Goal: Information Seeking & Learning: Learn about a topic

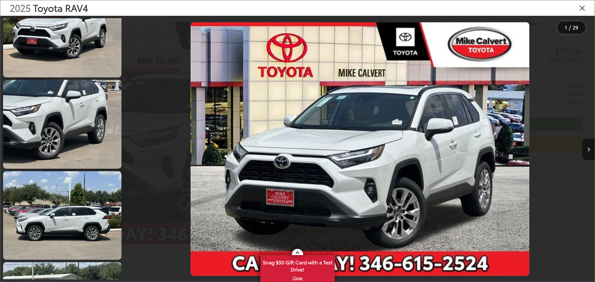
scroll to position [248, 0]
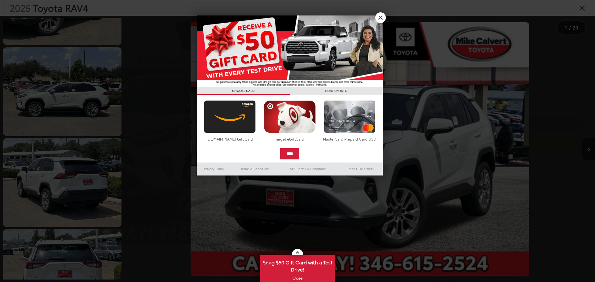
click at [381, 87] on h3 "CONFIRM INFO" at bounding box center [336, 91] width 93 height 8
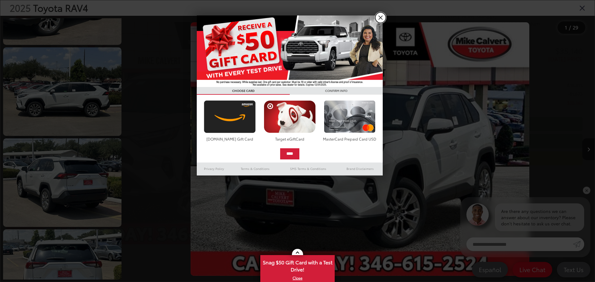
click at [379, 19] on link "X" at bounding box center [380, 17] width 11 height 11
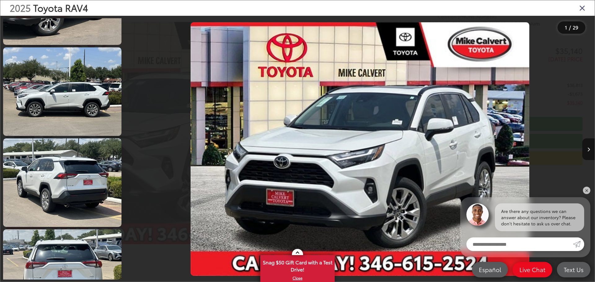
scroll to position [0, 0]
click at [588, 149] on icon "Next image" at bounding box center [588, 149] width 3 height 4
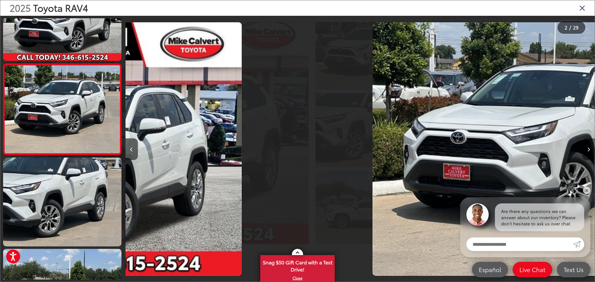
scroll to position [24, 0]
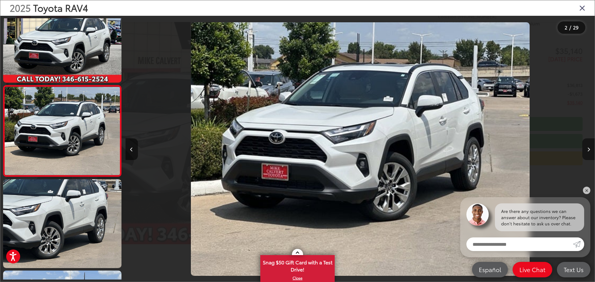
click at [588, 149] on icon "Next image" at bounding box center [588, 149] width 3 height 4
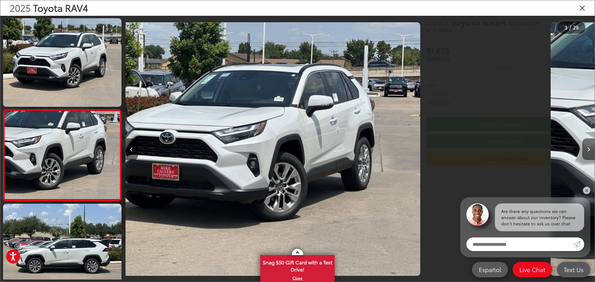
scroll to position [116, 0]
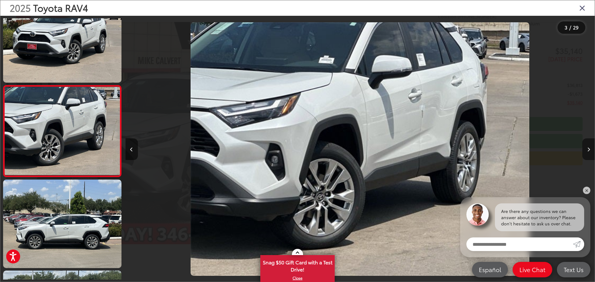
click at [588, 149] on icon "Next image" at bounding box center [588, 149] width 3 height 4
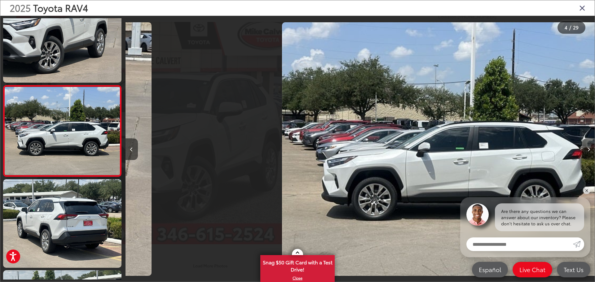
scroll to position [0, 1407]
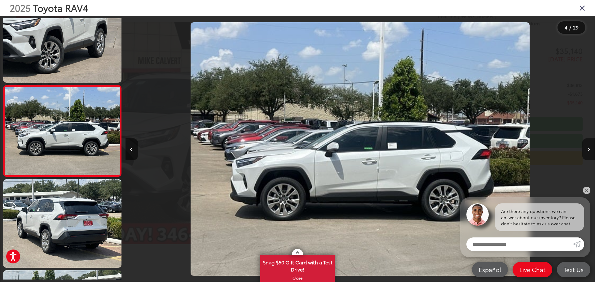
click at [588, 149] on icon "Next image" at bounding box center [588, 149] width 3 height 4
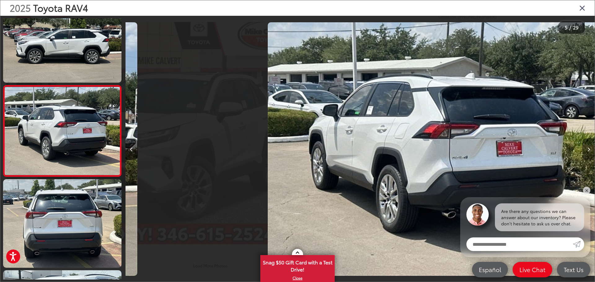
scroll to position [0, 1877]
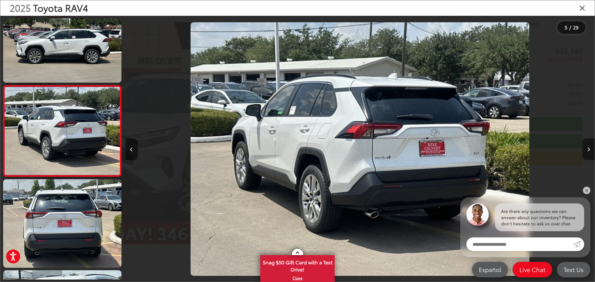
click at [588, 149] on icon "Next image" at bounding box center [588, 149] width 3 height 4
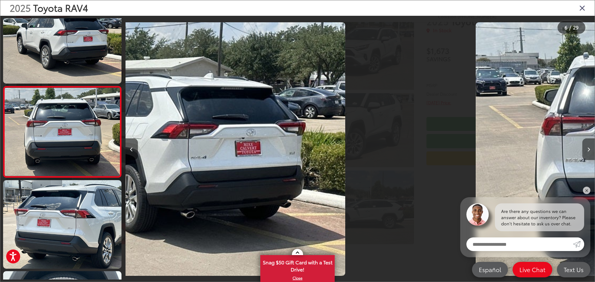
scroll to position [389, 0]
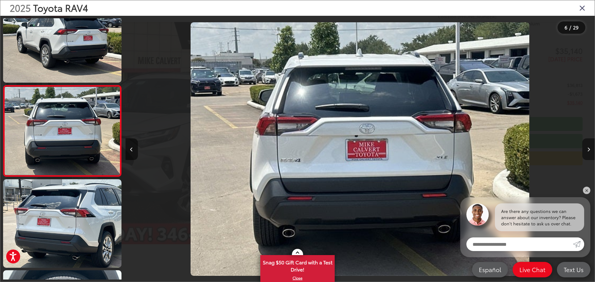
click at [588, 149] on icon "Next image" at bounding box center [588, 149] width 3 height 4
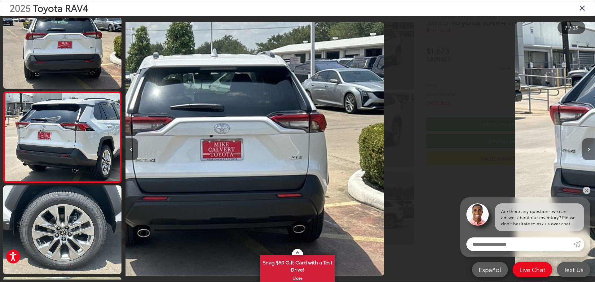
scroll to position [480, 0]
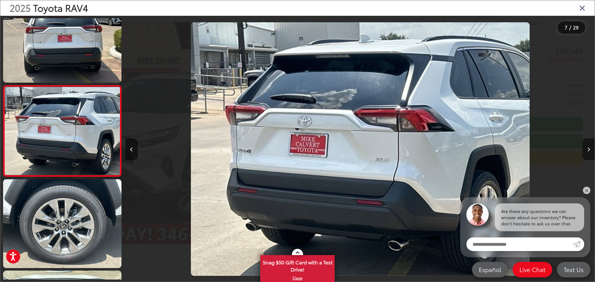
click at [588, 149] on icon "Next image" at bounding box center [588, 149] width 3 height 4
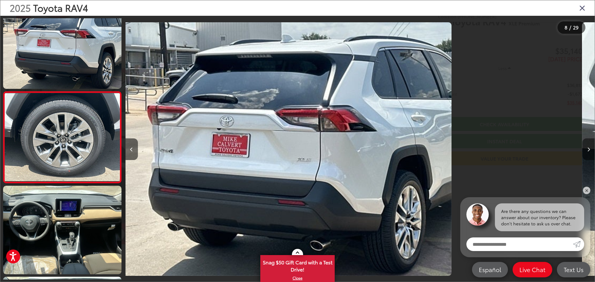
scroll to position [0, 0]
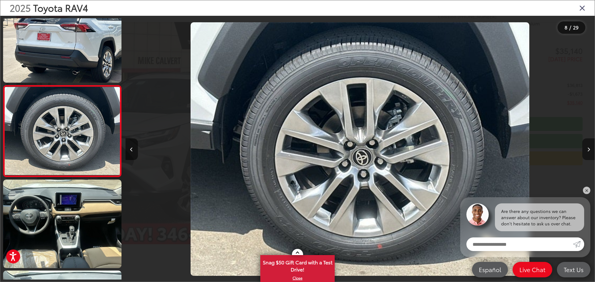
click at [588, 149] on icon "Next image" at bounding box center [588, 149] width 3 height 4
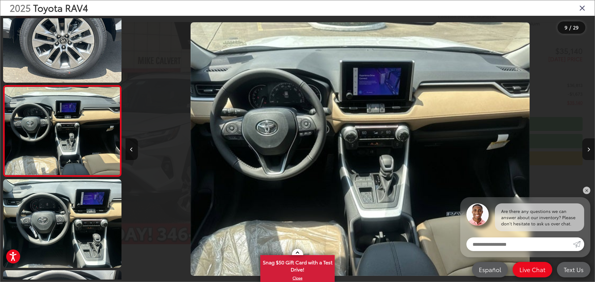
click at [588, 149] on icon "Next image" at bounding box center [588, 149] width 3 height 4
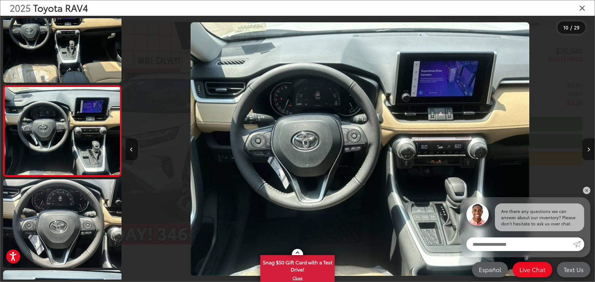
click at [588, 149] on icon "Next image" at bounding box center [588, 149] width 3 height 4
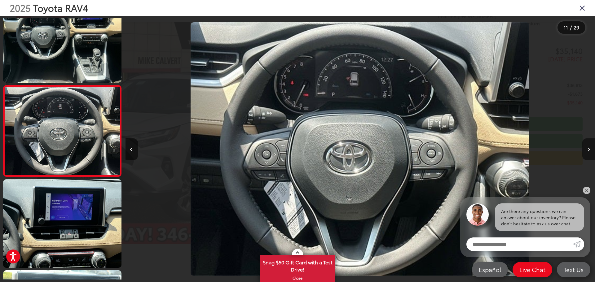
click at [588, 149] on icon "Next image" at bounding box center [588, 149] width 3 height 4
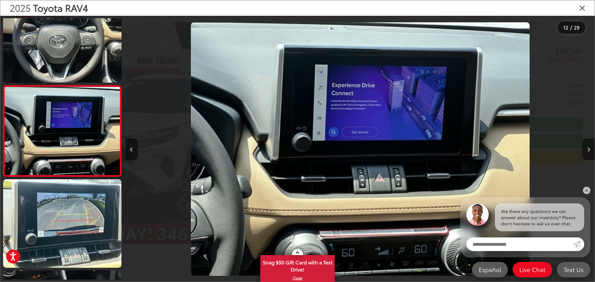
click at [588, 149] on icon "Next image" at bounding box center [588, 149] width 3 height 4
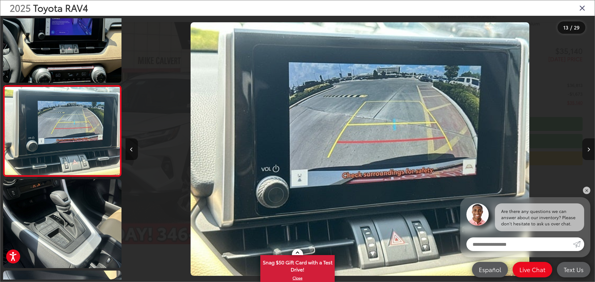
click at [588, 149] on icon "Next image" at bounding box center [588, 149] width 3 height 4
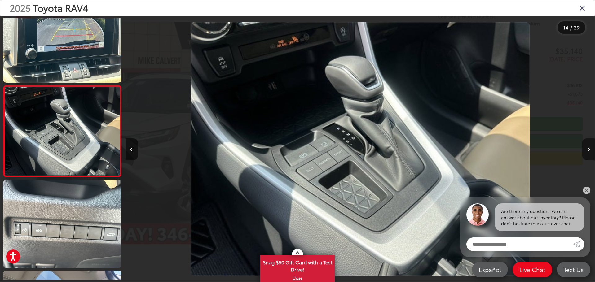
click at [588, 149] on icon "Next image" at bounding box center [588, 149] width 3 height 4
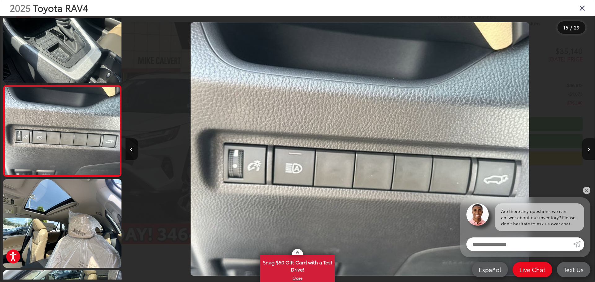
click at [588, 149] on icon "Next image" at bounding box center [588, 149] width 3 height 4
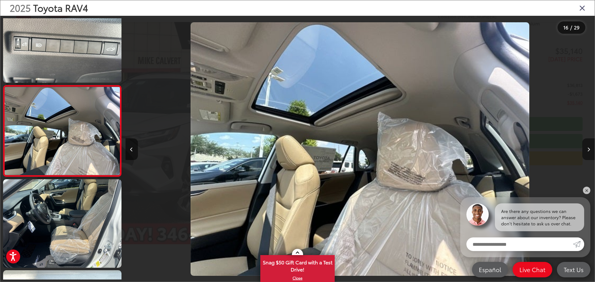
click at [588, 149] on icon "Next image" at bounding box center [588, 149] width 3 height 4
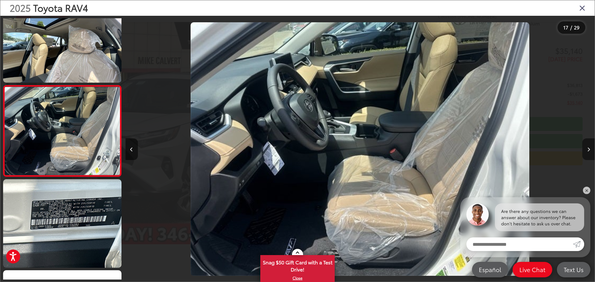
click at [588, 149] on icon "Next image" at bounding box center [588, 149] width 3 height 4
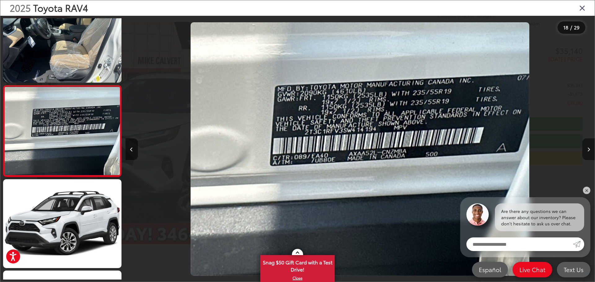
click at [588, 149] on icon "Next image" at bounding box center [588, 149] width 3 height 4
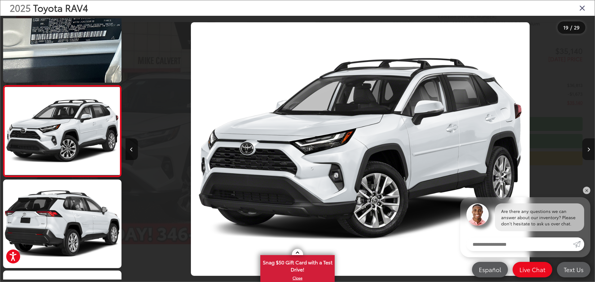
click at [588, 149] on icon "Next image" at bounding box center [588, 149] width 3 height 4
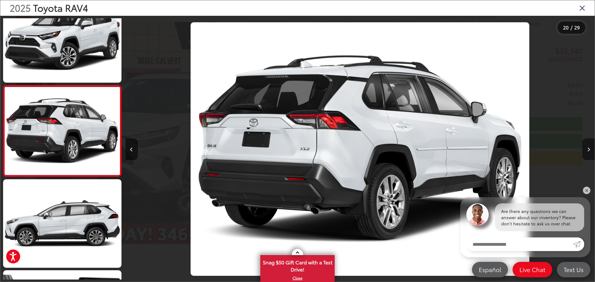
click at [588, 149] on icon "Next image" at bounding box center [588, 149] width 3 height 4
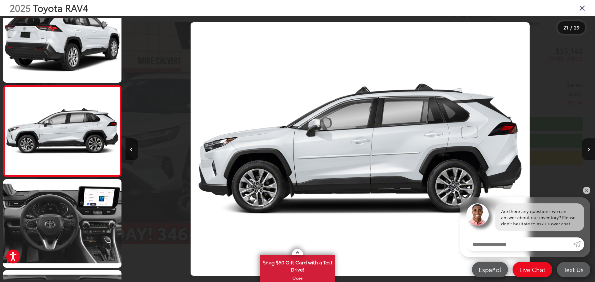
click at [588, 149] on icon "Next image" at bounding box center [588, 149] width 3 height 4
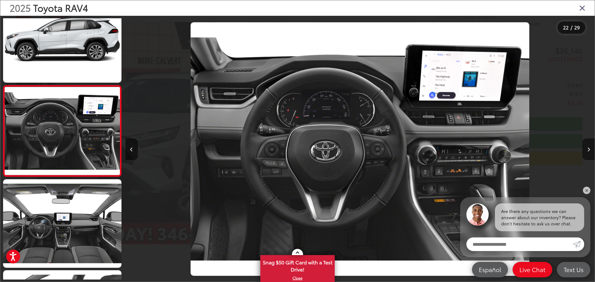
click at [588, 149] on icon "Next image" at bounding box center [588, 149] width 3 height 4
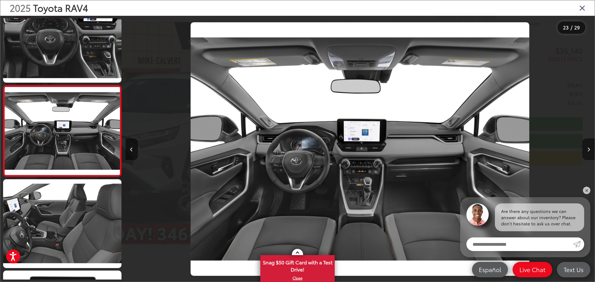
click at [588, 149] on icon "Next image" at bounding box center [588, 149] width 3 height 4
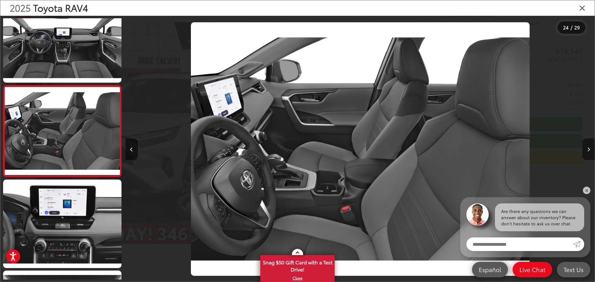
click at [587, 149] on icon "Next image" at bounding box center [588, 149] width 3 height 4
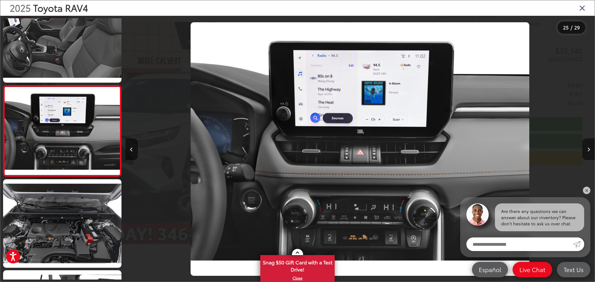
click at [587, 148] on icon "Next image" at bounding box center [588, 149] width 3 height 4
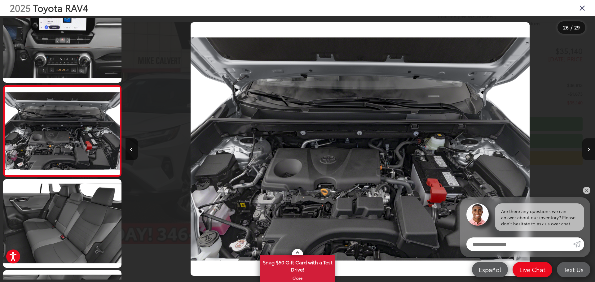
click at [587, 148] on icon "Next image" at bounding box center [588, 149] width 3 height 4
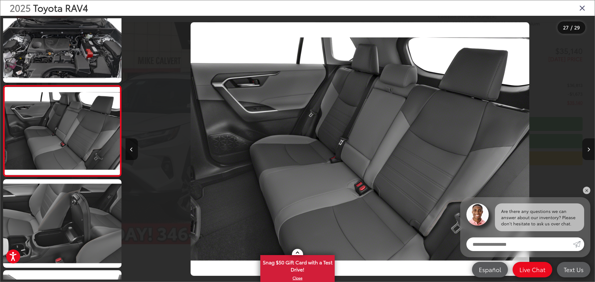
click at [587, 148] on icon "Next image" at bounding box center [588, 149] width 3 height 4
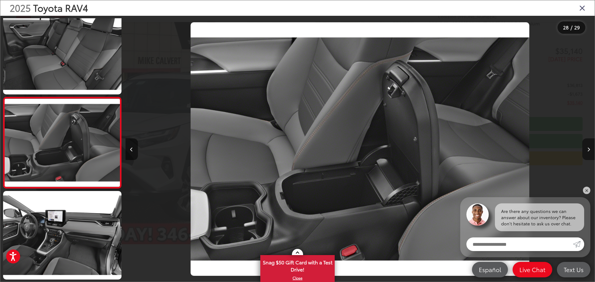
click at [587, 148] on icon "Next image" at bounding box center [588, 149] width 3 height 4
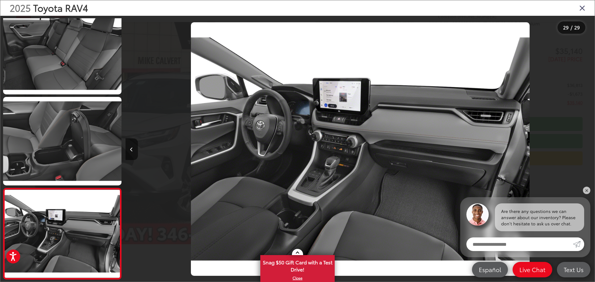
click at [587, 148] on div at bounding box center [535, 149] width 117 height 267
